Goal: Task Accomplishment & Management: Use online tool/utility

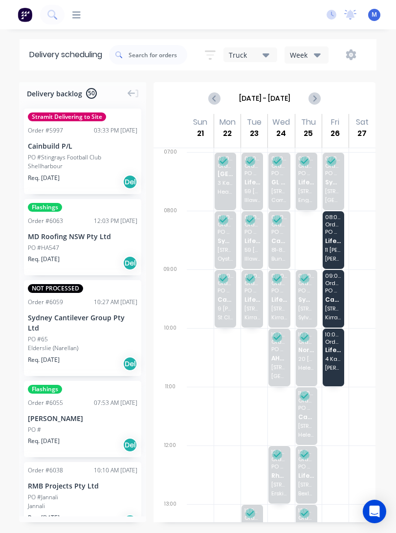
click at [214, 57] on icon "button" at bounding box center [210, 55] width 11 height 12
click at [229, 12] on div "productivity Workflow Planner Delivery Scheduling Timesheets" at bounding box center [192, 15] width 254 height 10
click at [135, 58] on input "text" at bounding box center [158, 55] width 59 height 20
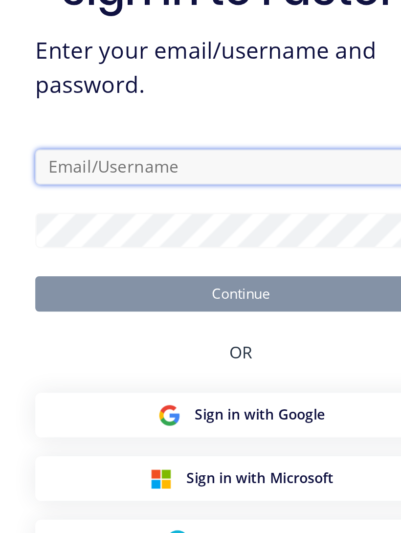
click at [49, 203] on input "text" at bounding box center [100, 210] width 171 height 15
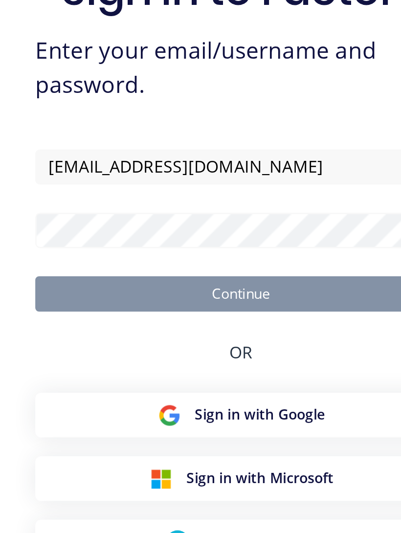
type input "[EMAIL_ADDRESS][DOMAIN_NAME]"
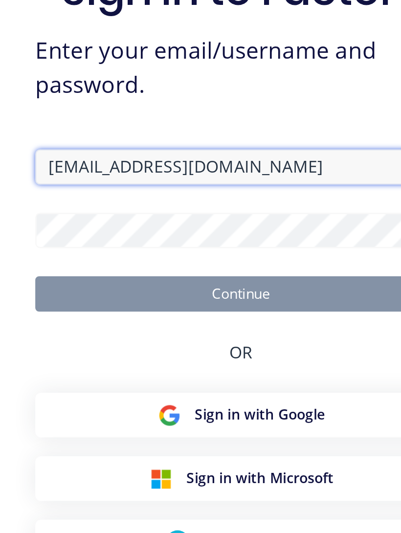
click at [100, 256] on button "Continue" at bounding box center [100, 263] width 171 height 15
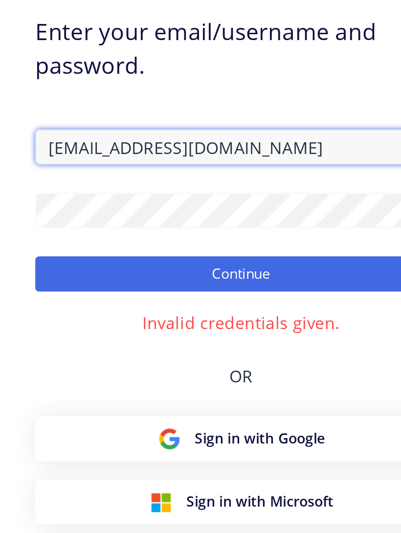
click at [129, 194] on input "[EMAIL_ADDRESS][DOMAIN_NAME]" at bounding box center [100, 201] width 171 height 15
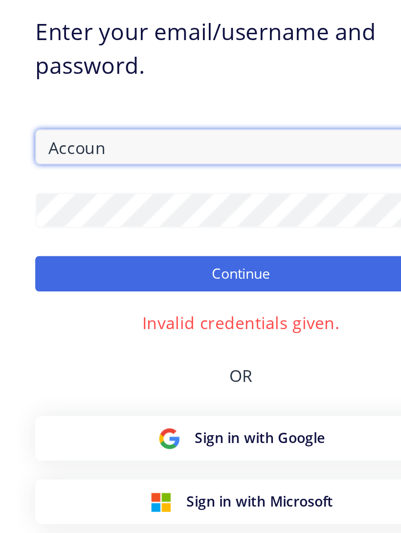
type input "Account"
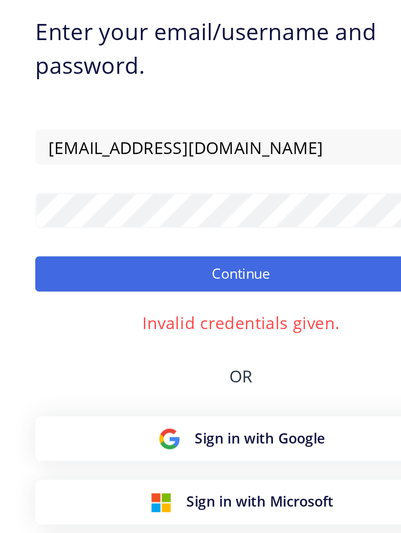
type input "[EMAIL_ADDRESS][DOMAIN_NAME]"
click at [134, 247] on button "Continue" at bounding box center [100, 254] width 171 height 15
